Goal: Information Seeking & Learning: Learn about a topic

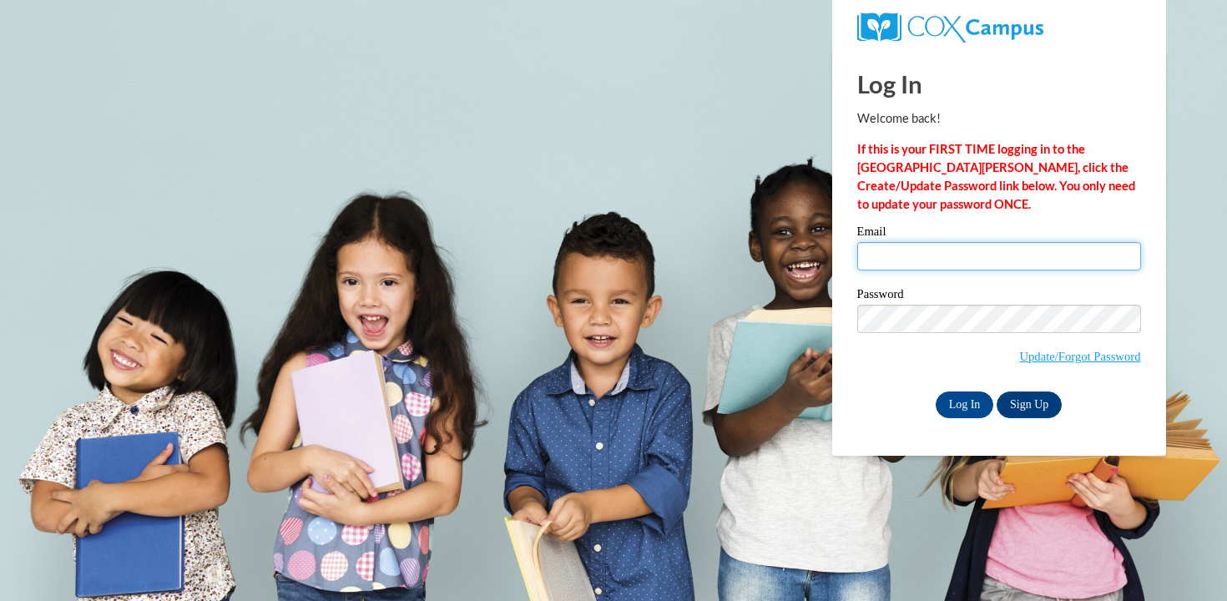
click at [936, 256] on input "Email" at bounding box center [999, 256] width 284 height 28
click at [946, 259] on input "hob" at bounding box center [999, 256] width 284 height 28
type input "[EMAIL_ADDRESS][DOMAIN_NAME]"
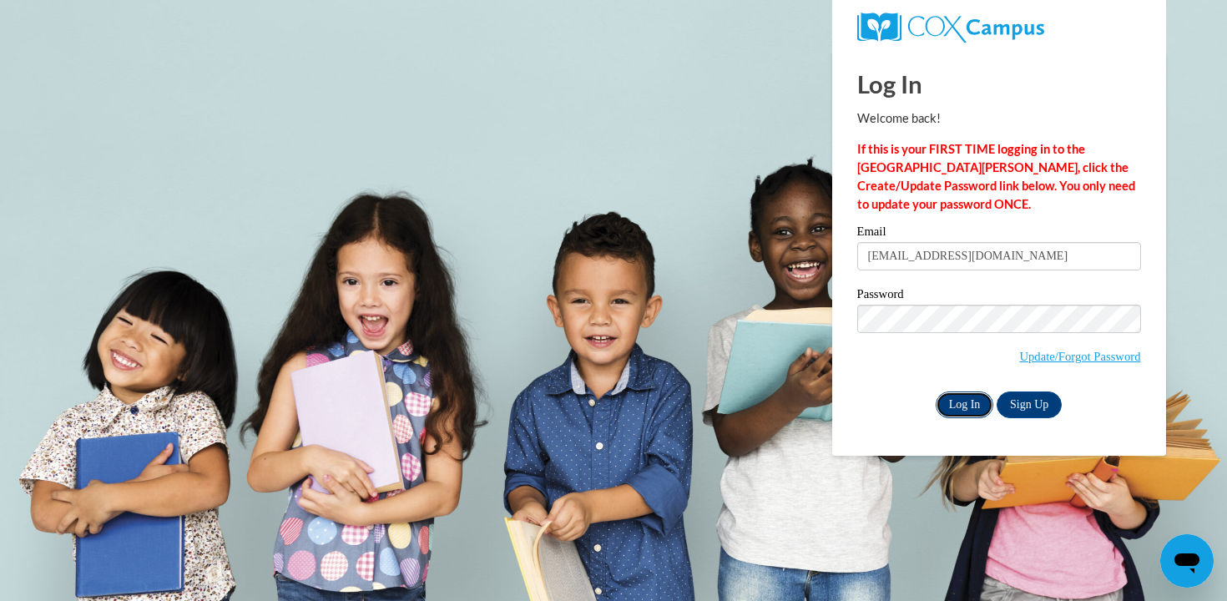
click at [966, 397] on input "Log In" at bounding box center [965, 404] width 58 height 27
click at [971, 405] on input "Log In" at bounding box center [965, 404] width 58 height 27
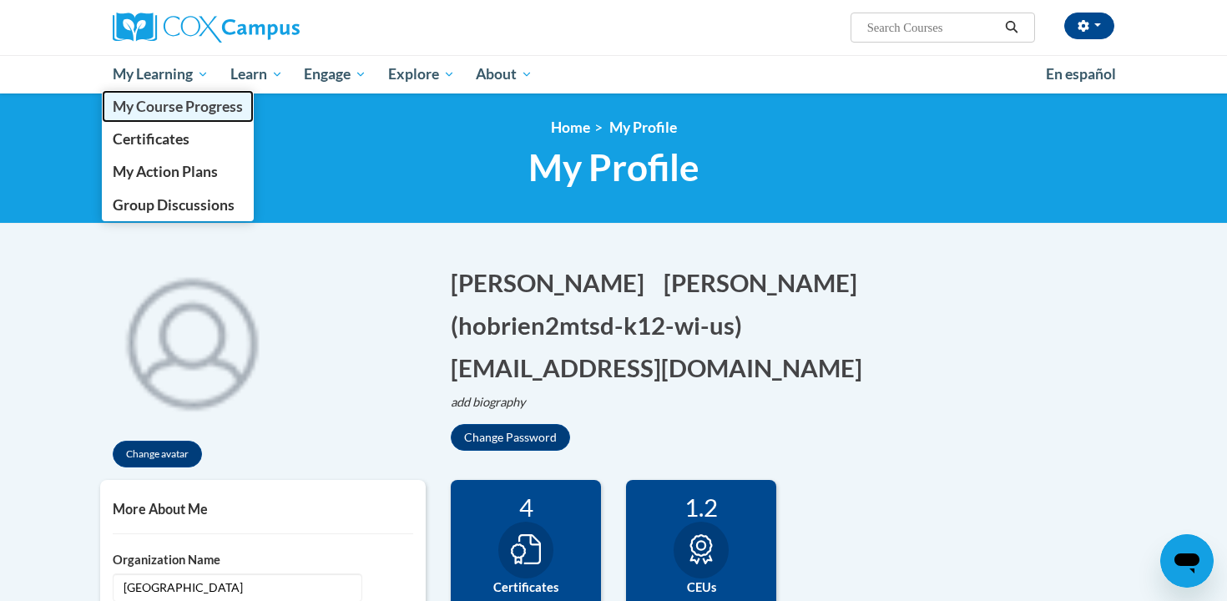
click at [186, 104] on span "My Course Progress" at bounding box center [178, 107] width 130 height 18
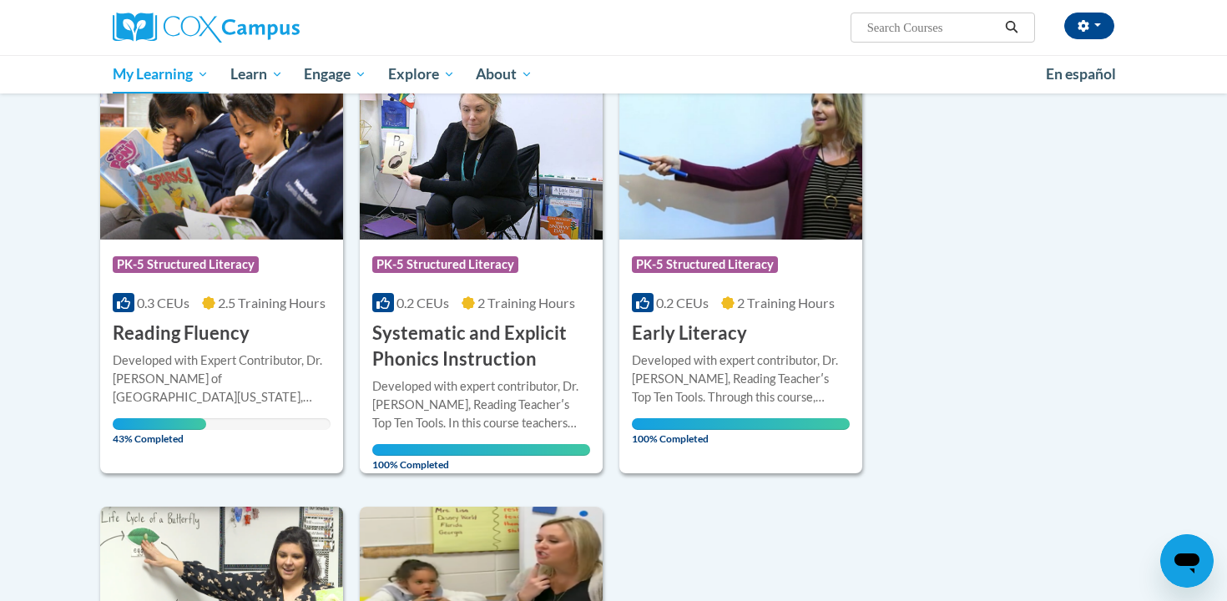
scroll to position [235, 0]
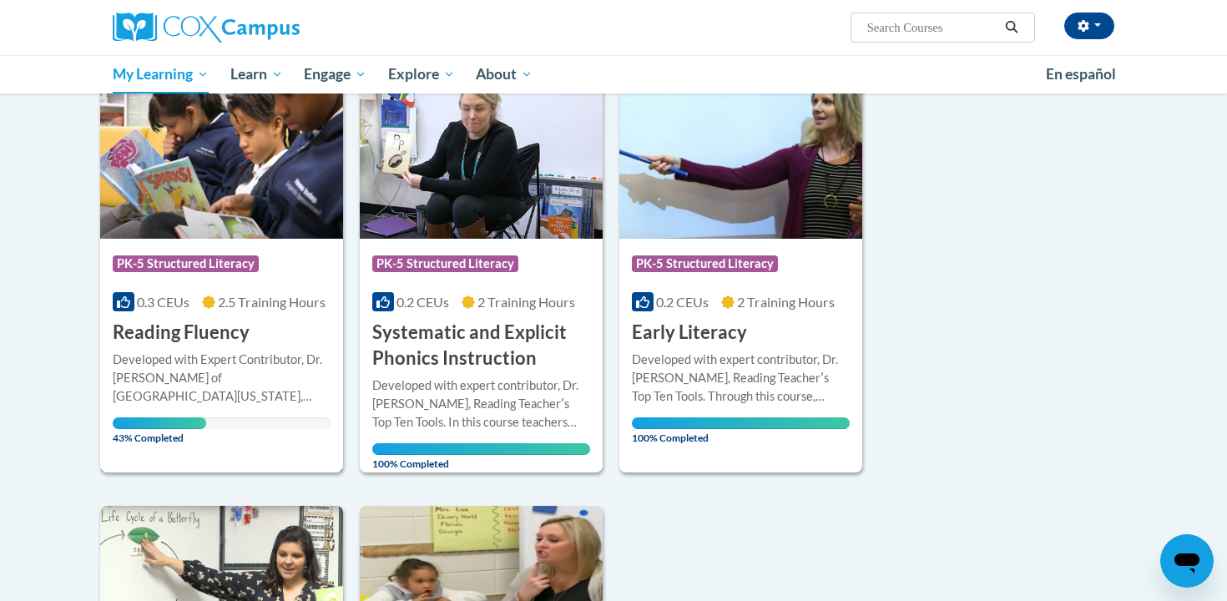
click at [224, 457] on div "Course Category: PK-5 Structured Literacy 0.3 CEUs 2.5 Training Hours COURSE Re…" at bounding box center [221, 270] width 243 height 404
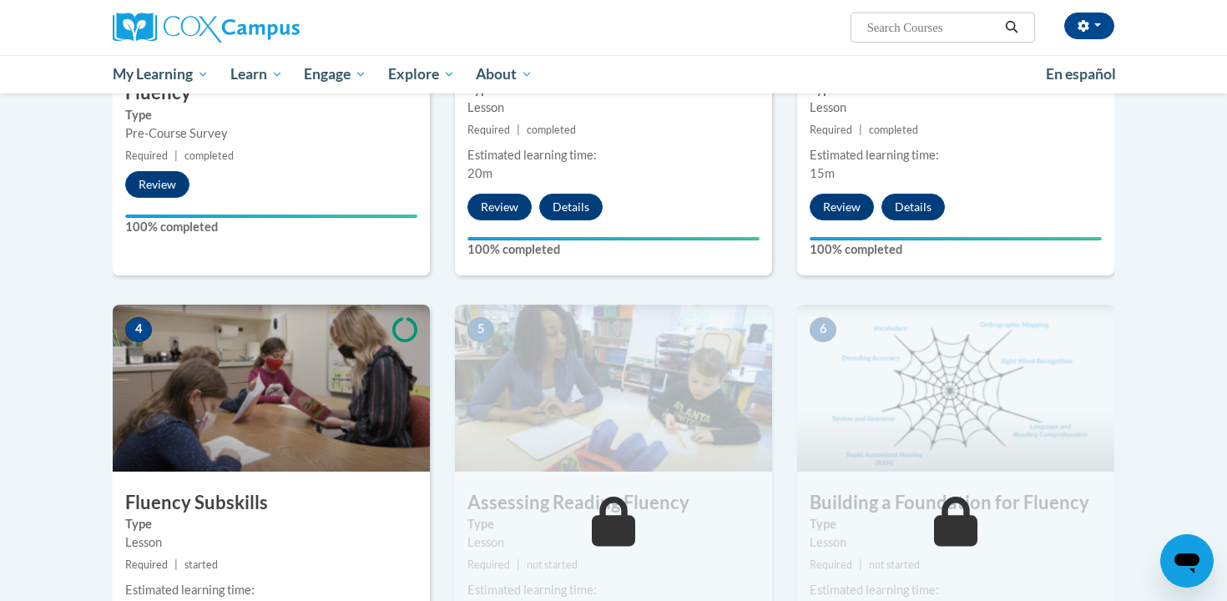
scroll to position [755, 0]
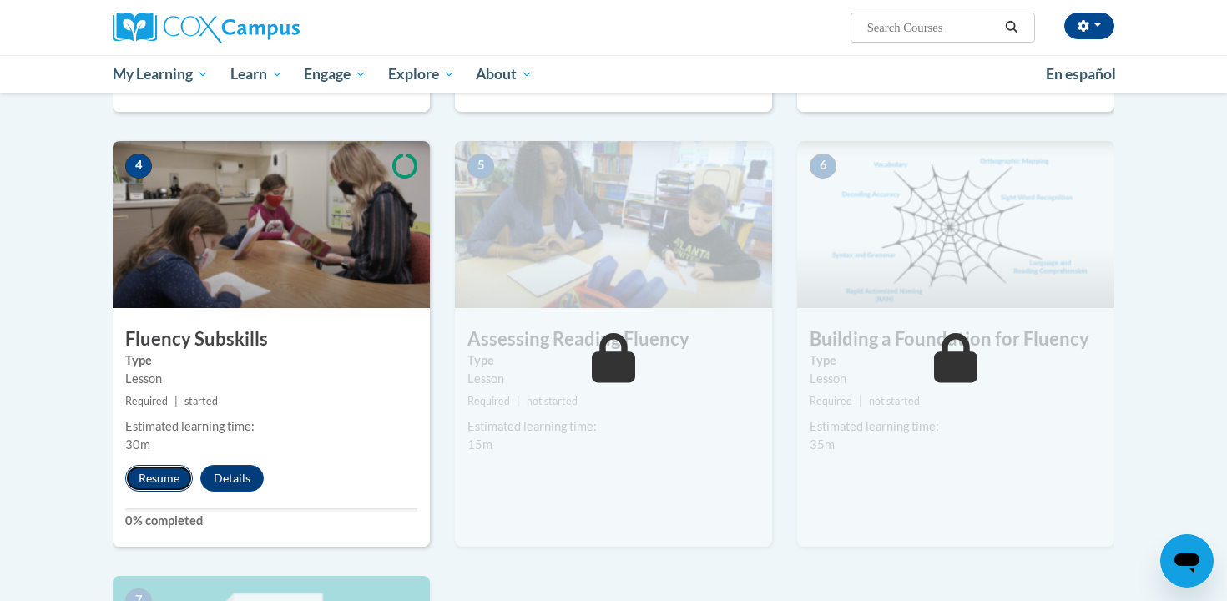
click at [154, 471] on button "Resume" at bounding box center [159, 478] width 68 height 27
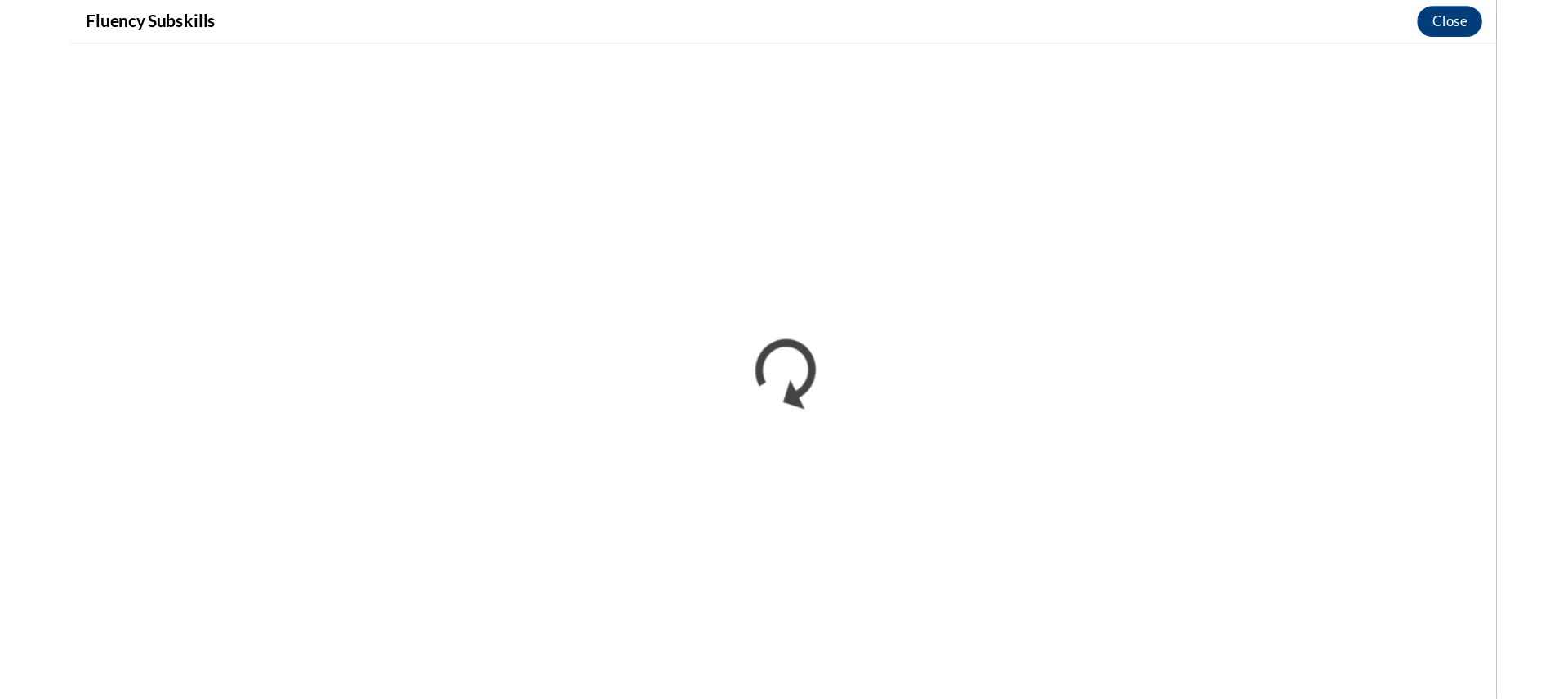
scroll to position [0, 0]
